Goal: Task Accomplishment & Management: Use online tool/utility

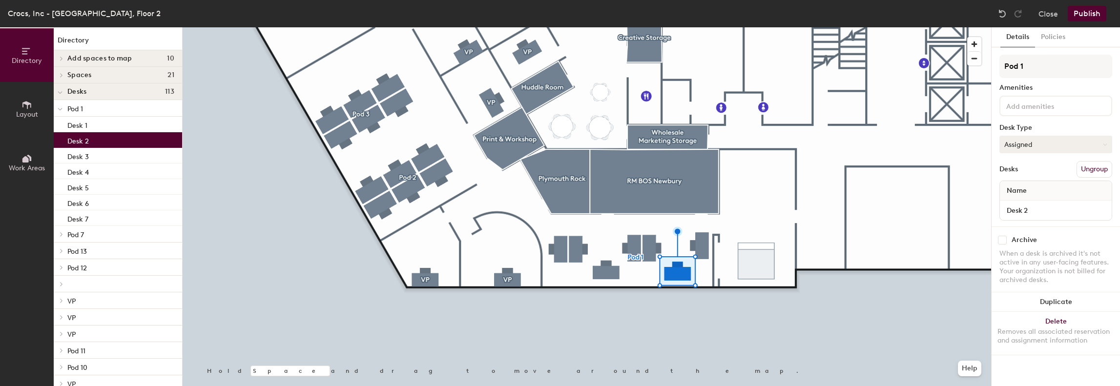
click at [1029, 152] on button "Assigned" at bounding box center [1056, 145] width 113 height 18
click at [1030, 207] on div "Hoteled" at bounding box center [1049, 204] width 98 height 15
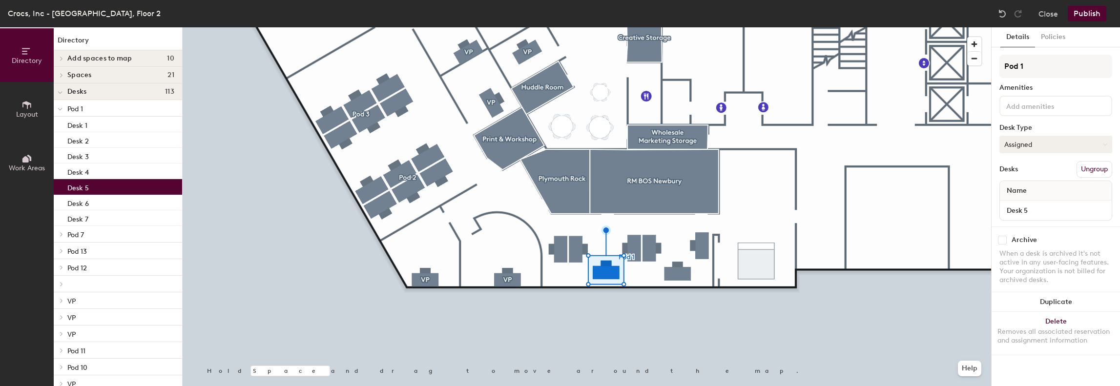
click at [1035, 148] on button "Assigned" at bounding box center [1056, 145] width 113 height 18
click at [1023, 205] on div "Hoteled" at bounding box center [1049, 204] width 98 height 15
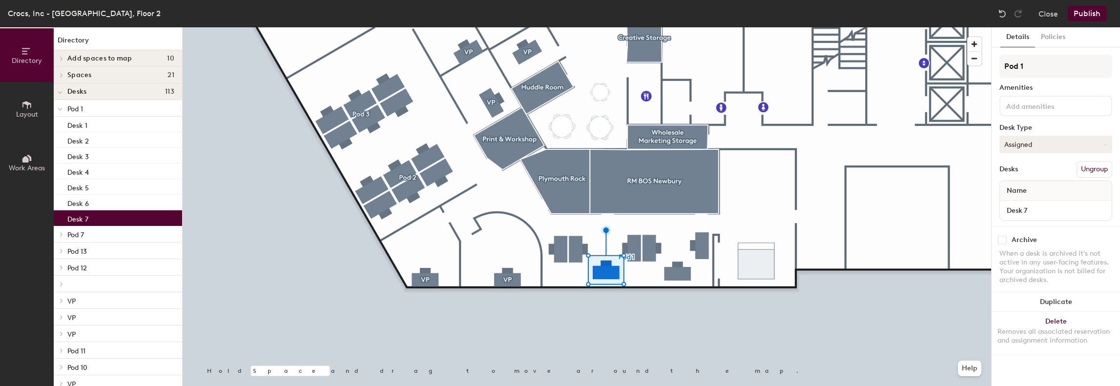
click at [1053, 144] on button "Assigned" at bounding box center [1056, 145] width 113 height 18
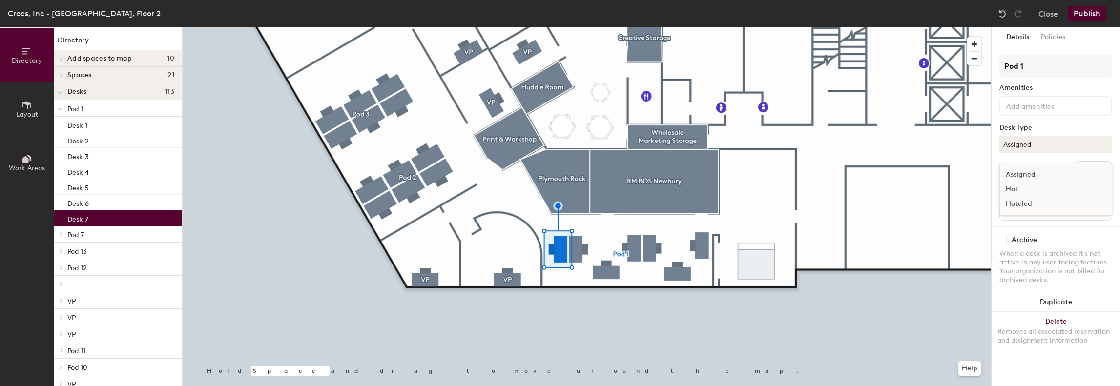
click at [1029, 202] on div "Hoteled" at bounding box center [1049, 204] width 98 height 15
click at [1083, 13] on button "Publish" at bounding box center [1087, 14] width 39 height 16
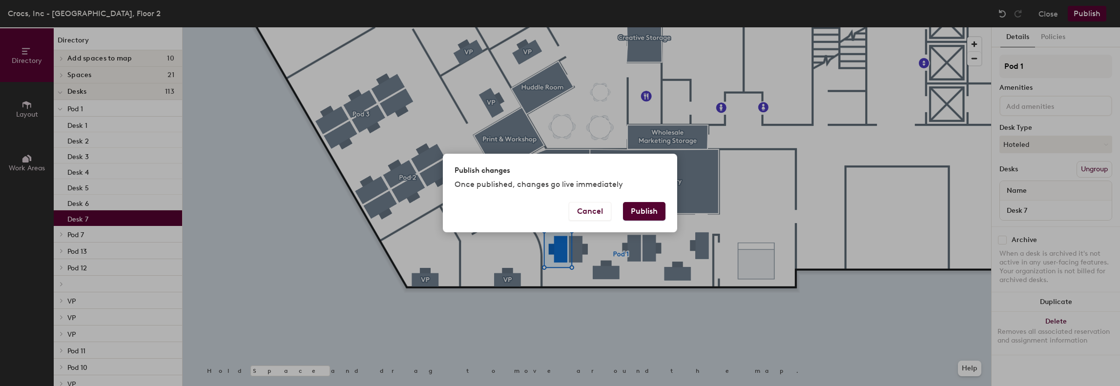
click at [649, 202] on div "Publish changes Once published, changes go live immediately" at bounding box center [560, 178] width 234 height 48
click at [648, 210] on button "Publish" at bounding box center [644, 211] width 42 height 19
